Goal: Navigation & Orientation: Find specific page/section

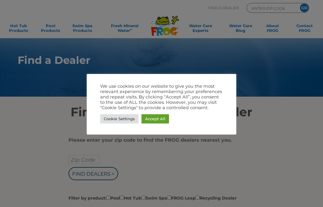
click at [159, 116] on link "Accept All" at bounding box center [154, 118] width 27 height 9
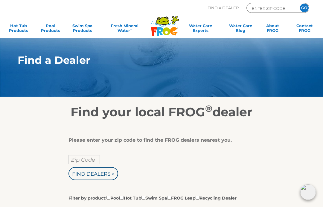
click at [87, 160] on input "Zip Code" at bounding box center [83, 159] width 31 height 9
type input "Zip Code"
click at [100, 171] on input "Find Dealers >" at bounding box center [93, 173] width 50 height 13
type input "Zip Code"
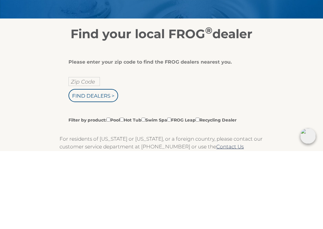
type input "I’m"
click at [92, 155] on input "Zip Code" at bounding box center [83, 159] width 31 height 9
type input "14120"
click at [104, 167] on input "Find Dealers >" at bounding box center [93, 173] width 50 height 13
click at [109, 196] on input "Filter by product: Pool Hot Tub Swim Spa FROG Leap Recycling Dealer" at bounding box center [108, 198] width 4 height 4
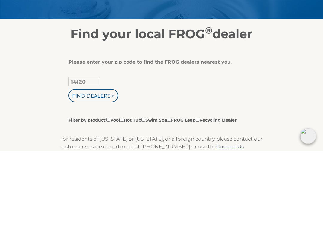
checkbox input "true"
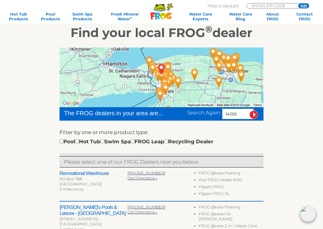
scroll to position [80, 0]
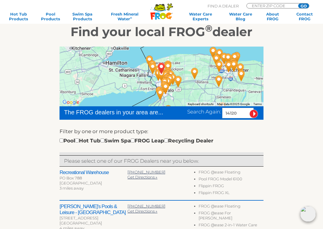
click at [134, 141] on input "checkbox" at bounding box center [133, 141] width 4 height 4
checkbox input "true"
click at [61, 136] on div "Filter by one or more product type: Pool Hot Tub Swim Spa FROG Leap Recycling D…" at bounding box center [161, 136] width 204 height 17
click at [65, 139] on div "Pool Hot Tub Swim Spa FROG Leap Recycling Dealer" at bounding box center [136, 141] width 154 height 8
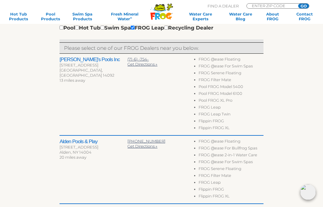
scroll to position [191, 0]
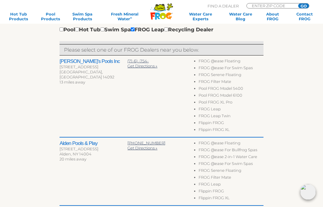
click at [79, 60] on h2 "[PERSON_NAME]'s Pools Inc" at bounding box center [93, 62] width 68 height 6
click at [79, 64] on h2 "[PERSON_NAME]'s Pools Inc" at bounding box center [93, 62] width 68 height 6
click at [80, 59] on h2 "[PERSON_NAME]'s Pools Inc" at bounding box center [93, 62] width 68 height 6
click at [83, 62] on h2 "[PERSON_NAME]'s Pools Inc" at bounding box center [93, 62] width 68 height 6
click at [85, 60] on h2 "[PERSON_NAME]'s Pools Inc" at bounding box center [93, 62] width 68 height 6
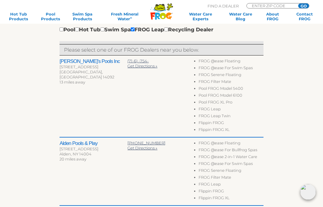
click at [86, 61] on h2 "[PERSON_NAME]'s Pools Inc" at bounding box center [93, 62] width 68 height 6
click at [112, 51] on p "Please select one of our FROG Dealers near you below." at bounding box center [161, 50] width 195 height 8
click at [143, 68] on span "Get Directions »" at bounding box center [142, 66] width 30 height 5
